Goal: Task Accomplishment & Management: Manage account settings

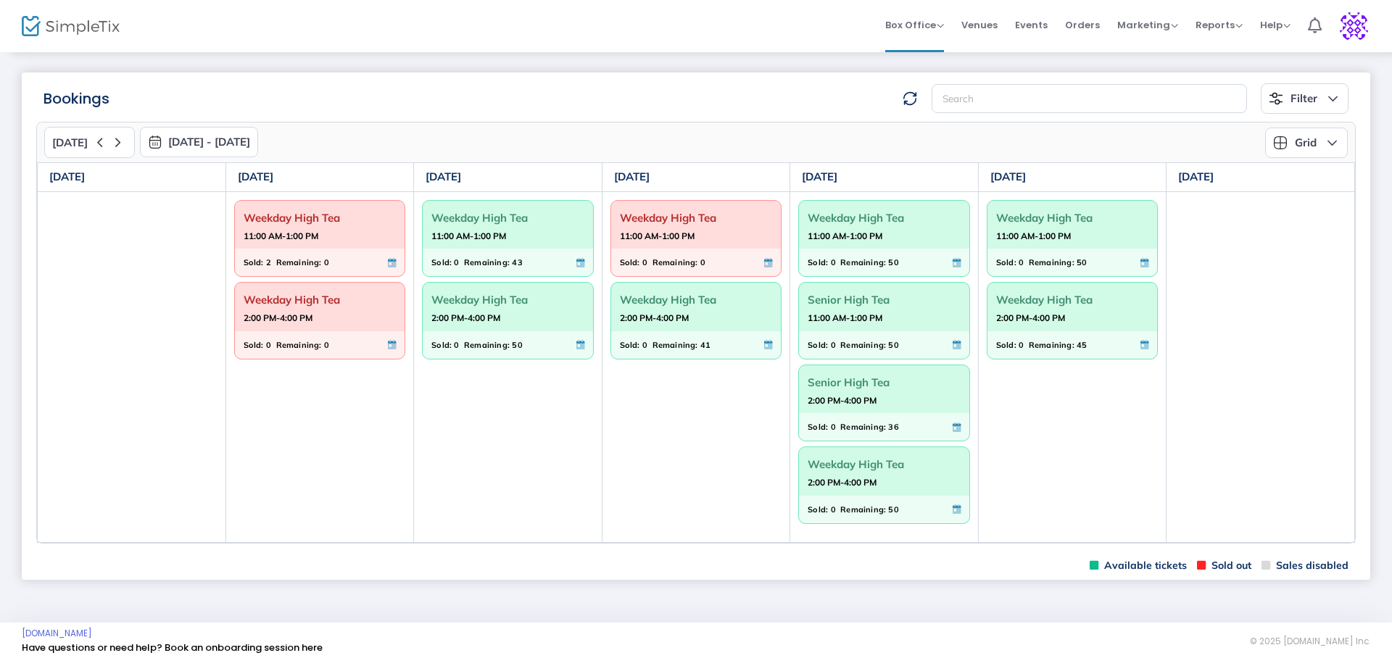
click at [497, 222] on span "Weekday High Tea" at bounding box center [507, 218] width 153 height 22
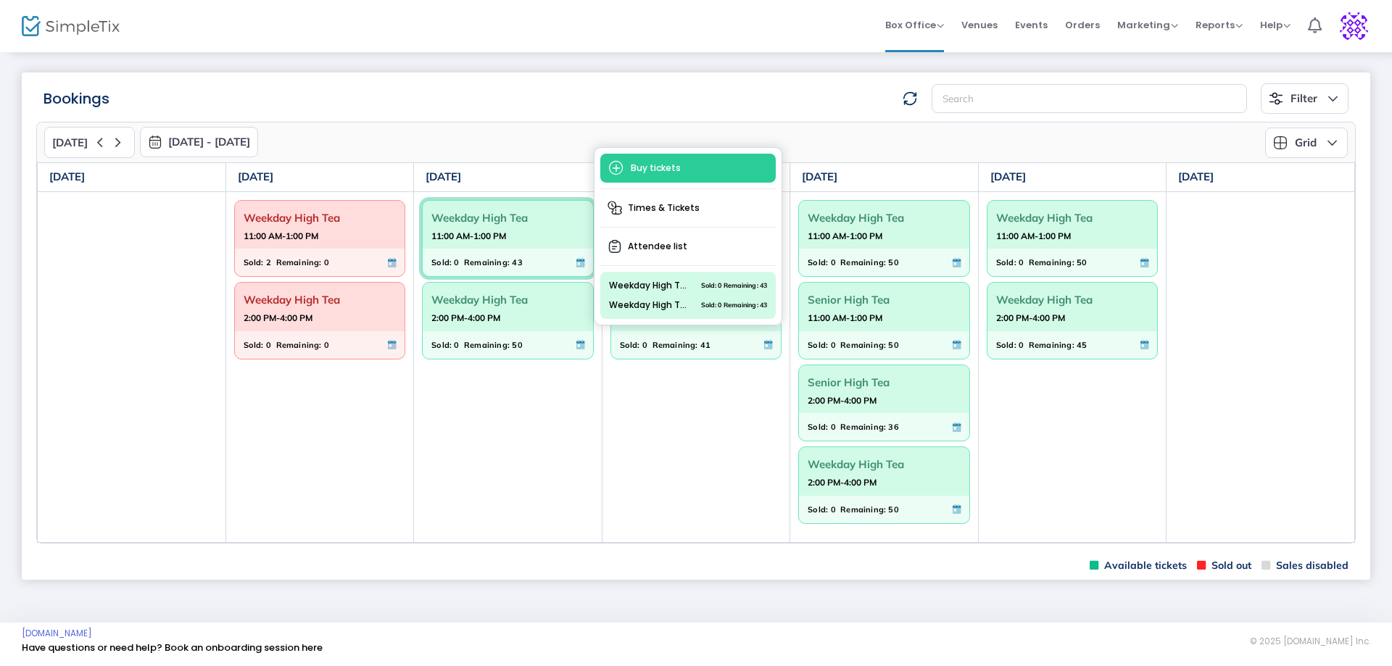
click at [711, 464] on td "Weekday High Tea 11:00 AM-1:00 PM Sold: 0 Remaining: 0 Weekday High Tea 2:00 PM…" at bounding box center [696, 366] width 188 height 351
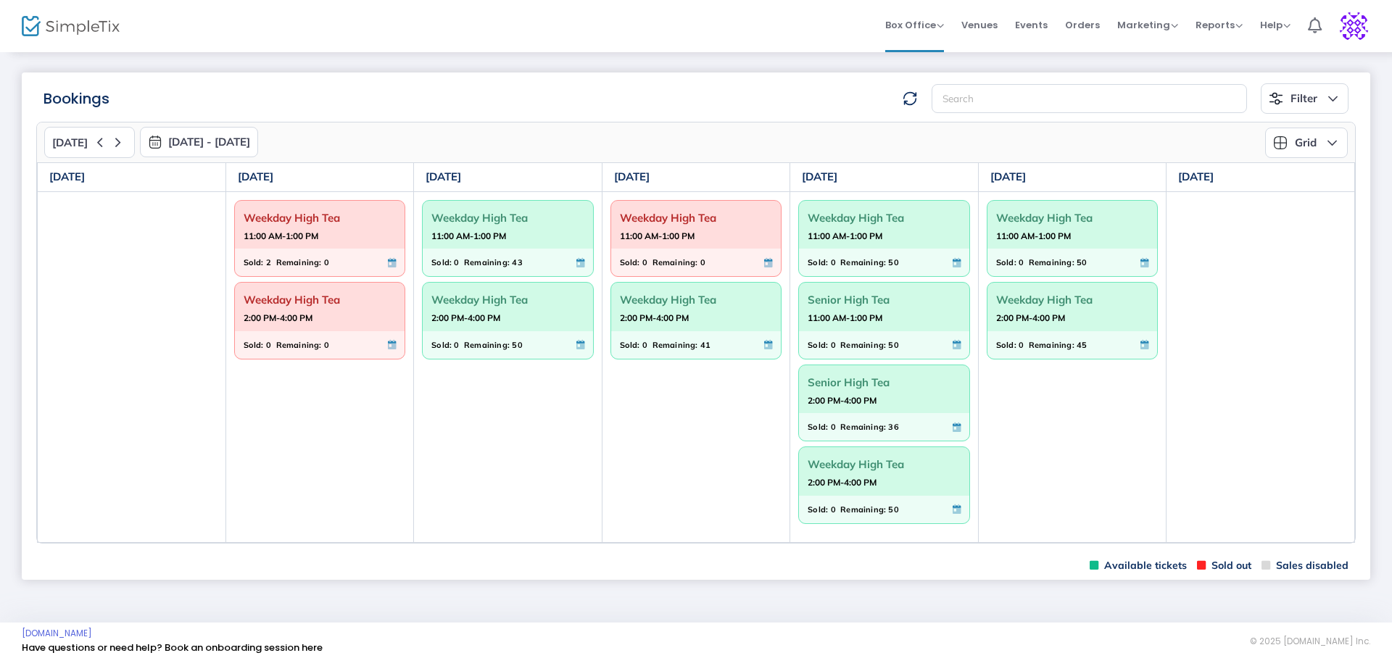
click at [666, 298] on span "Weekday High Tea" at bounding box center [696, 299] width 153 height 22
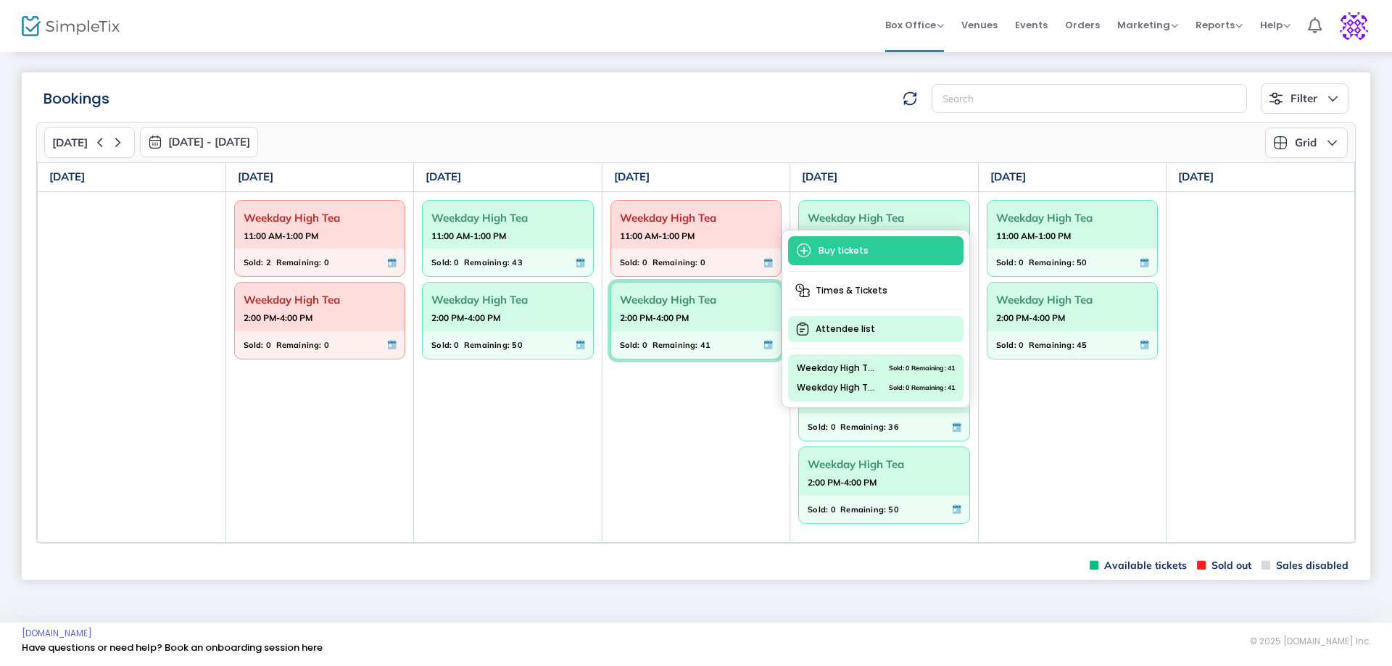
click at [848, 326] on span "Attendee list" at bounding box center [875, 329] width 175 height 26
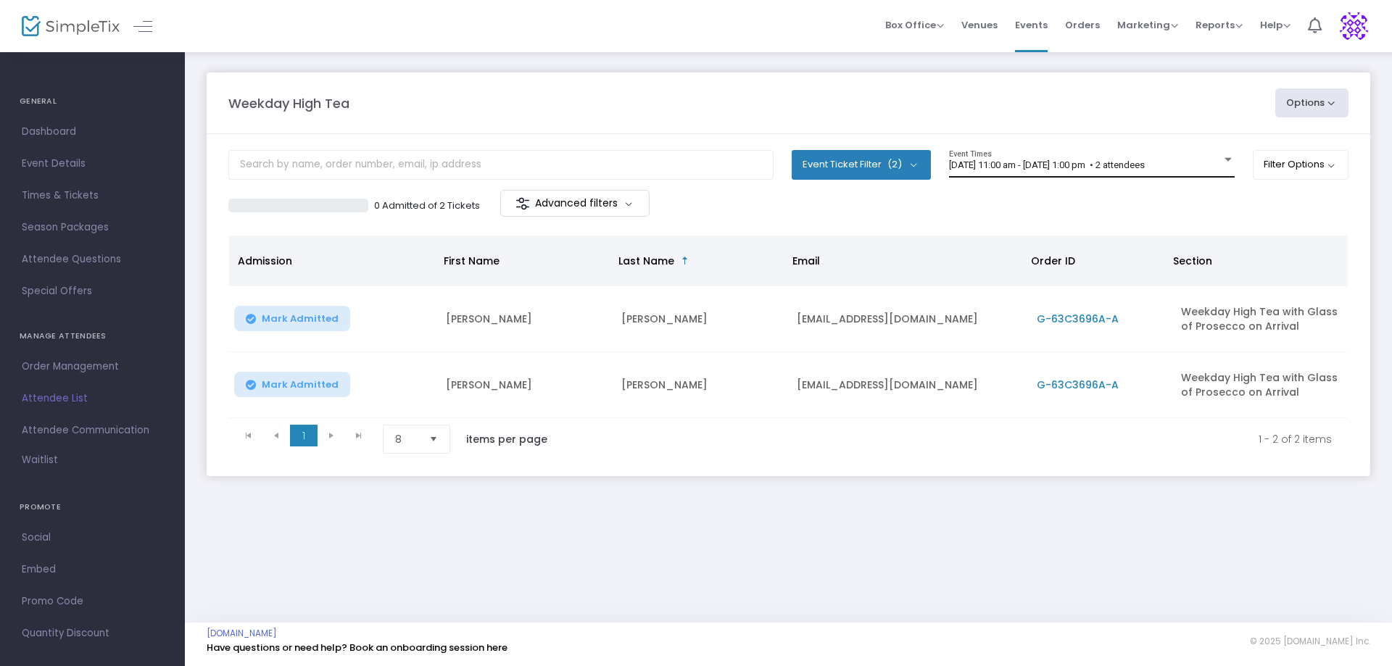
click at [1224, 158] on div at bounding box center [1227, 160] width 7 height 4
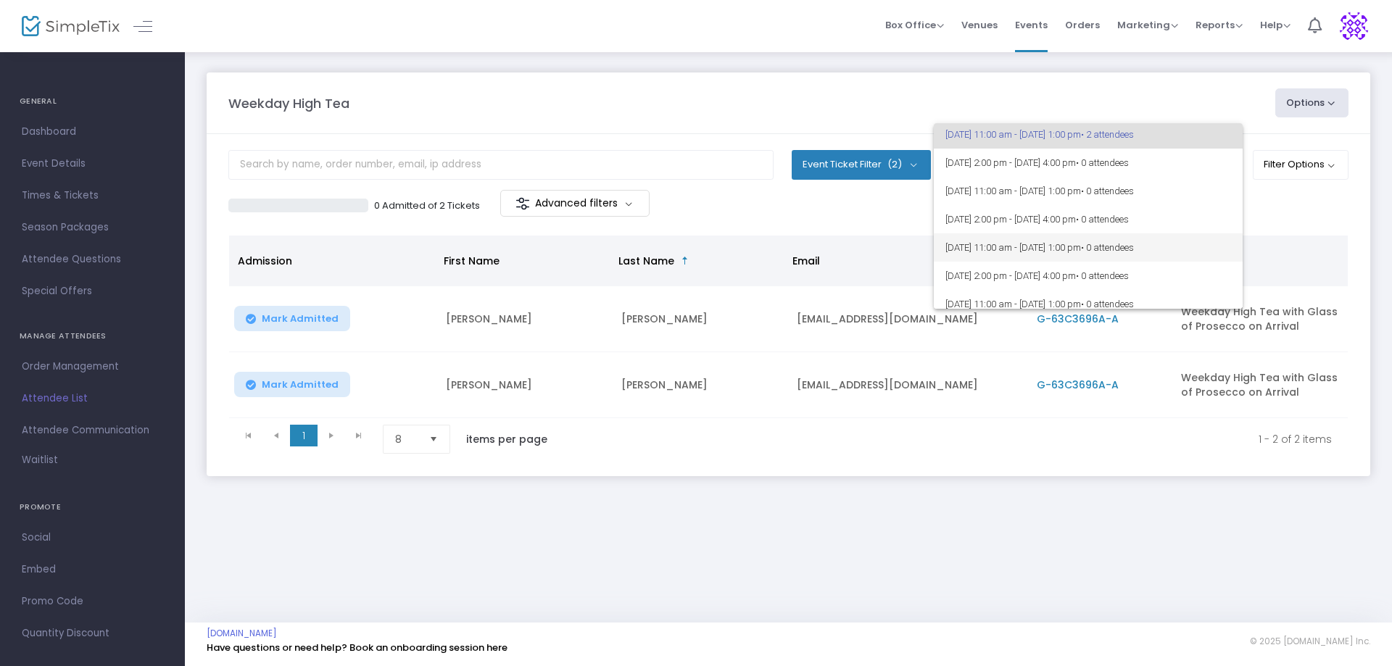
scroll to position [127, 0]
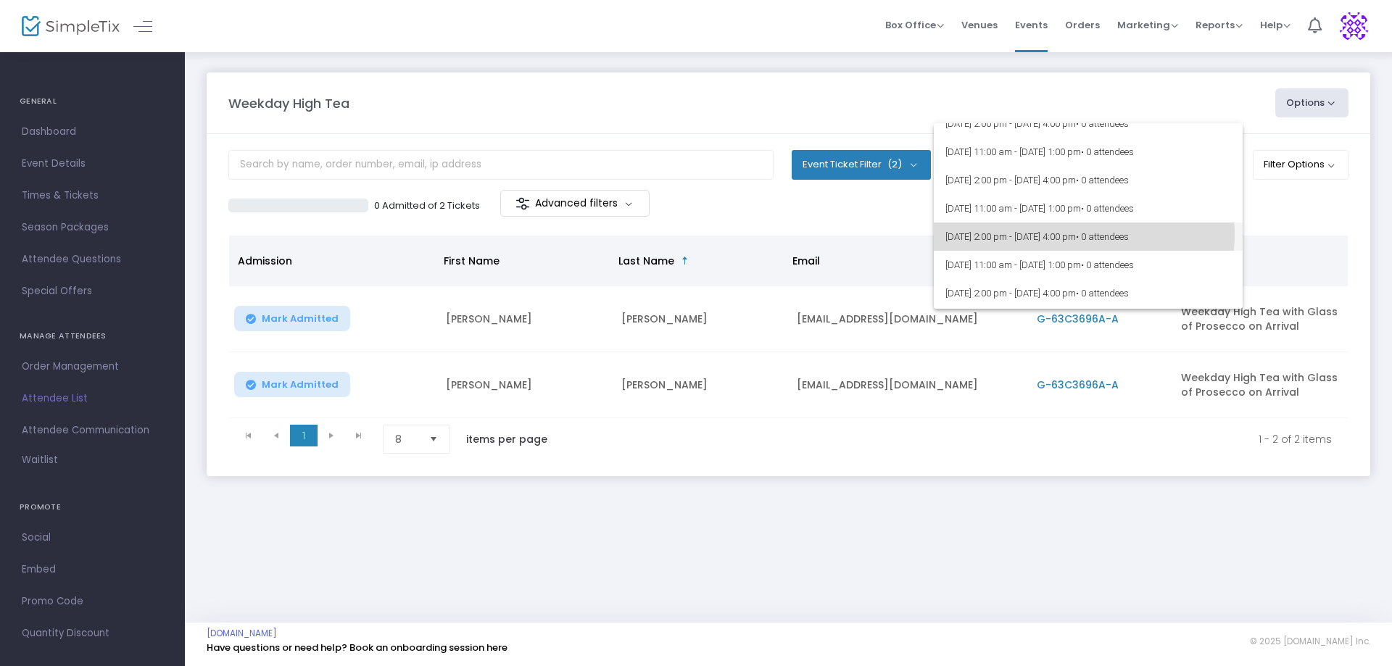
click at [1078, 235] on span "[DATE] 2:00 pm - [DATE] 4:00 pm • 0 attendees" at bounding box center [1088, 236] width 286 height 28
